Goal: Navigation & Orientation: Find specific page/section

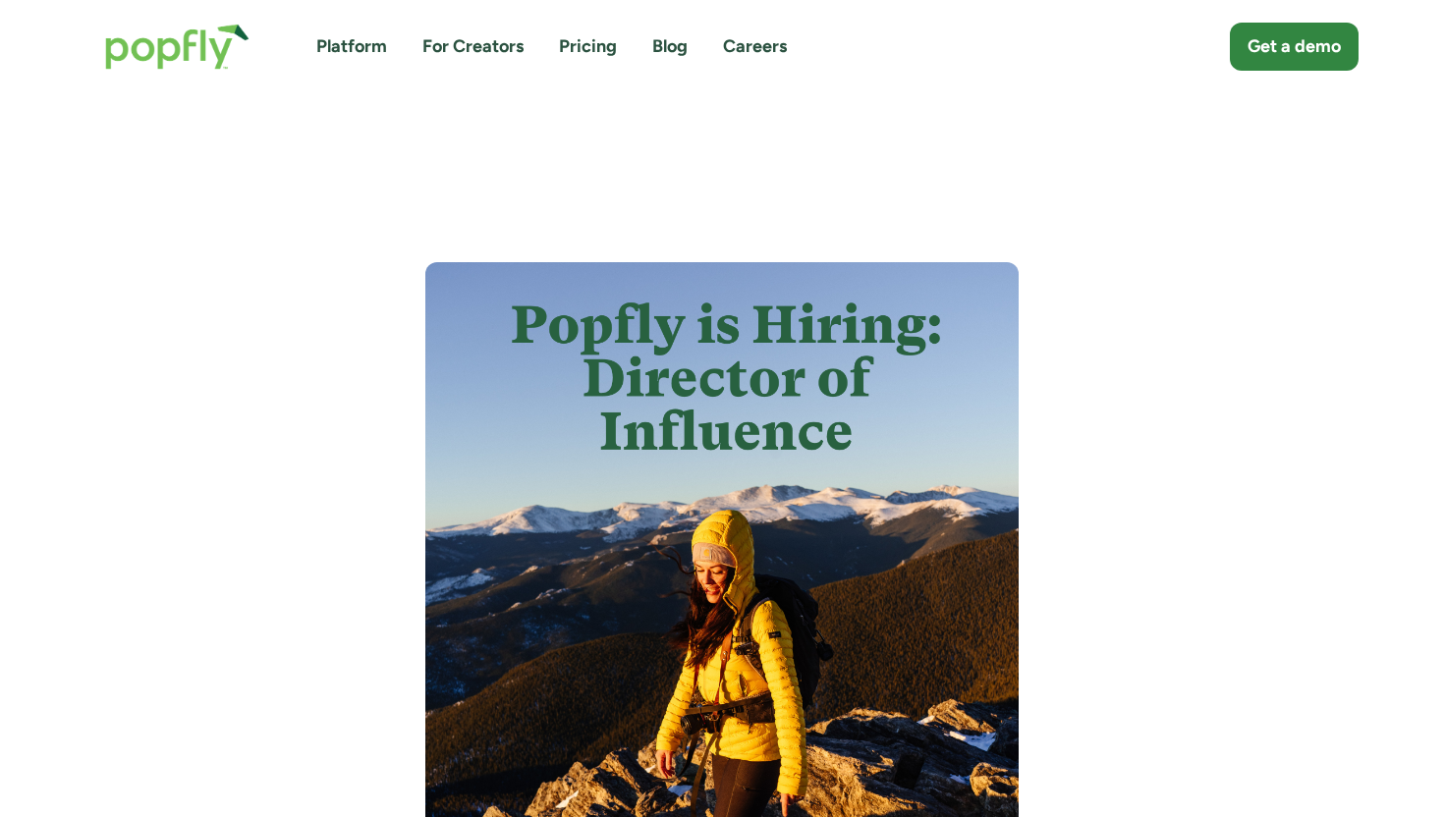
click at [181, 37] on img "home" at bounding box center [177, 46] width 184 height 85
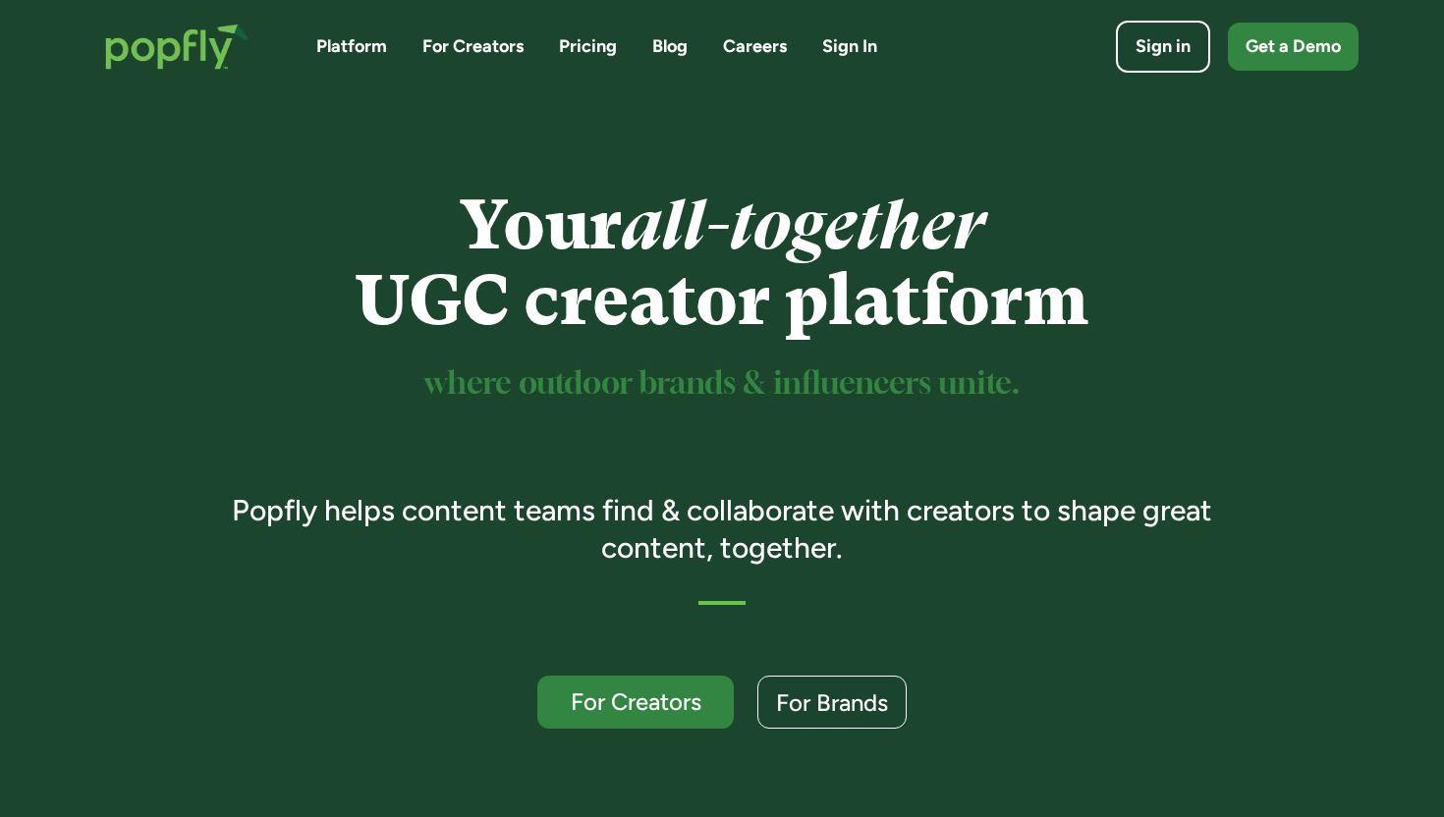
click at [755, 42] on link "Careers" at bounding box center [755, 46] width 64 height 25
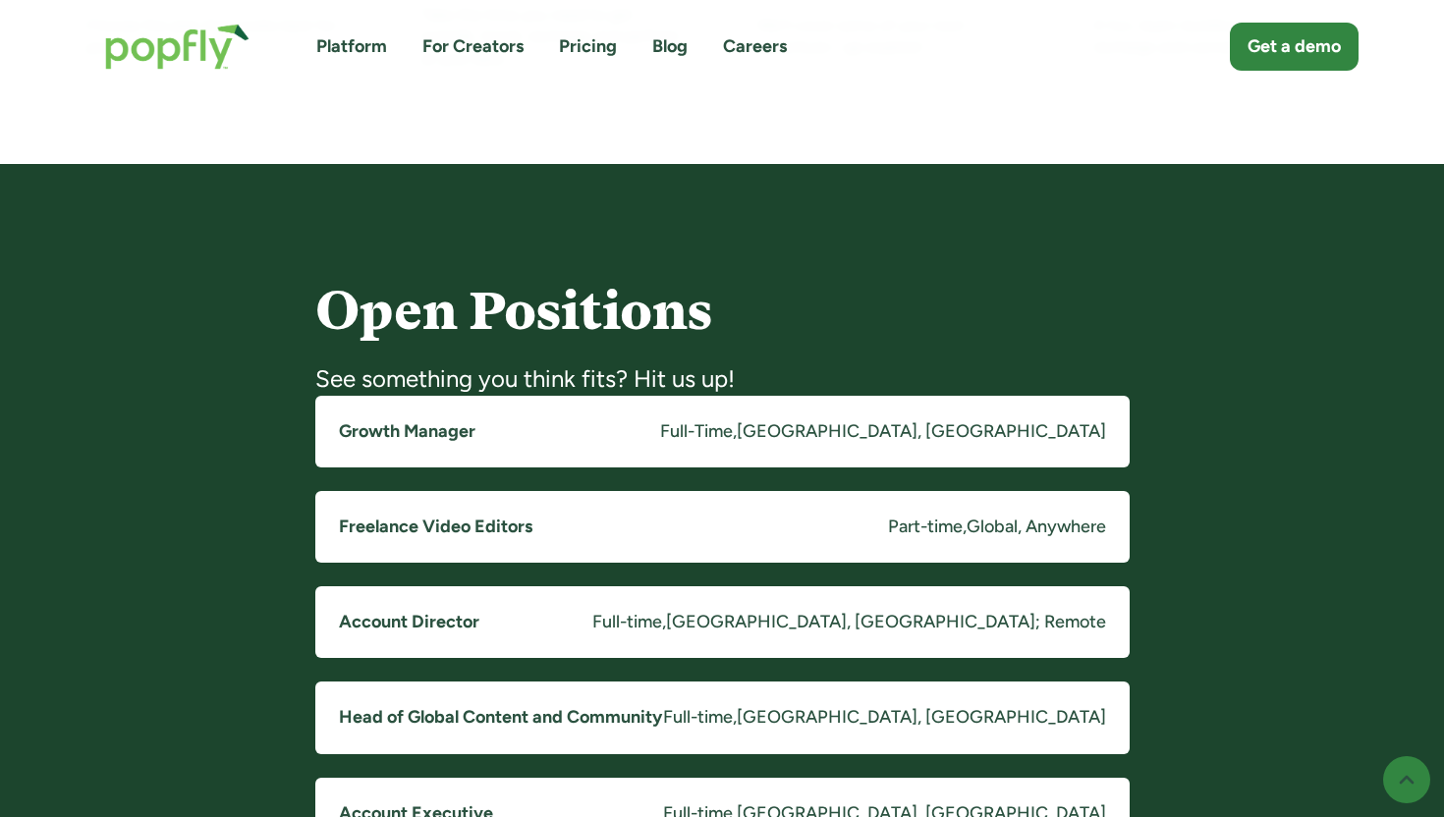
scroll to position [1482, 0]
